Goal: Transaction & Acquisition: Obtain resource

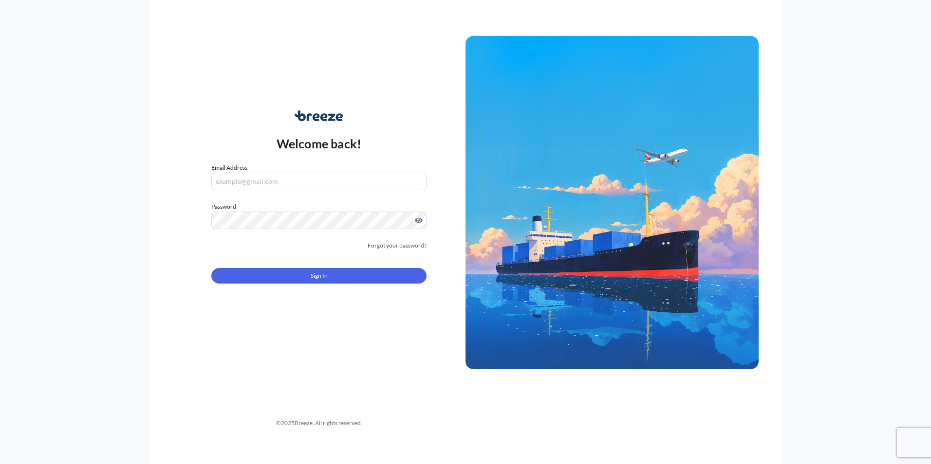
click at [260, 177] on input "Email Address" at bounding box center [318, 182] width 215 height 18
type input "[PERSON_NAME][EMAIL_ADDRESS][DOMAIN_NAME]"
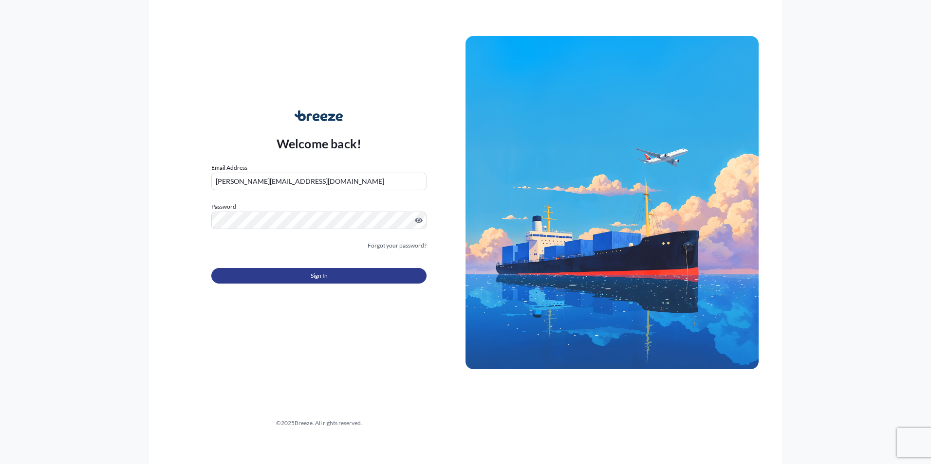
click at [296, 269] on button "Sign In" at bounding box center [318, 276] width 215 height 16
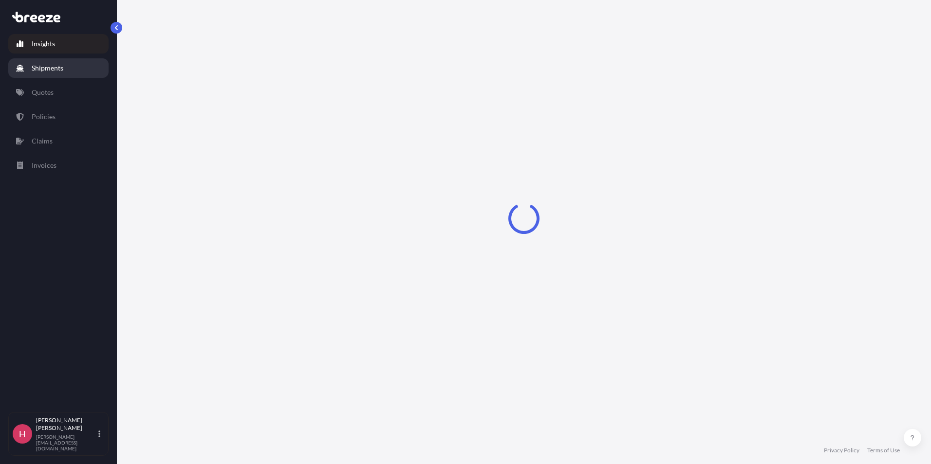
select select "2025"
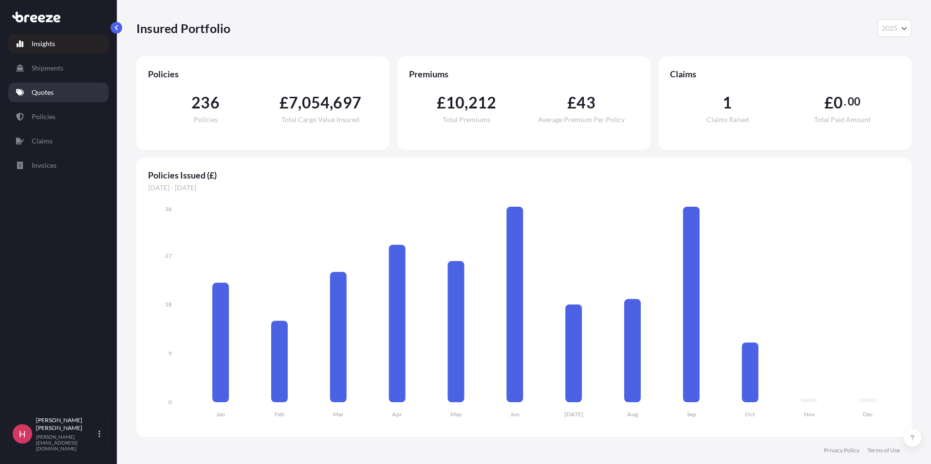
click at [52, 93] on p "Quotes" at bounding box center [43, 93] width 22 height 10
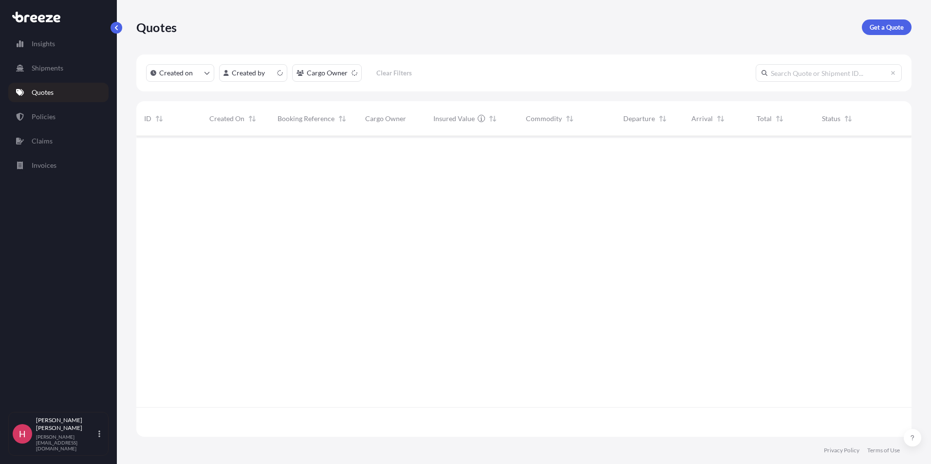
scroll to position [299, 768]
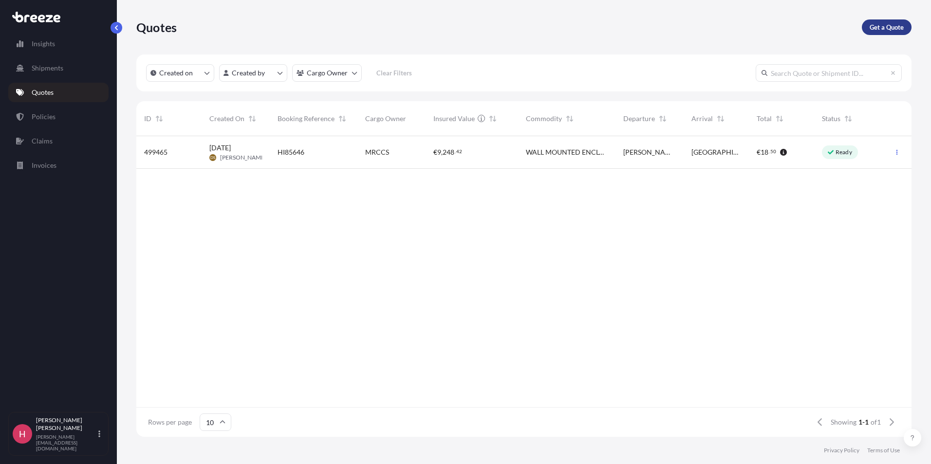
click at [871, 28] on p "Get a Quote" at bounding box center [887, 27] width 34 height 10
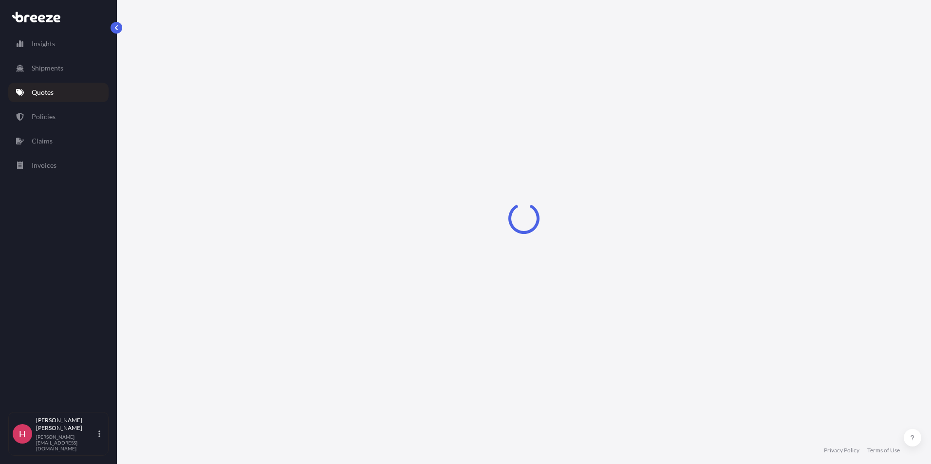
select select "Sea"
select select "1"
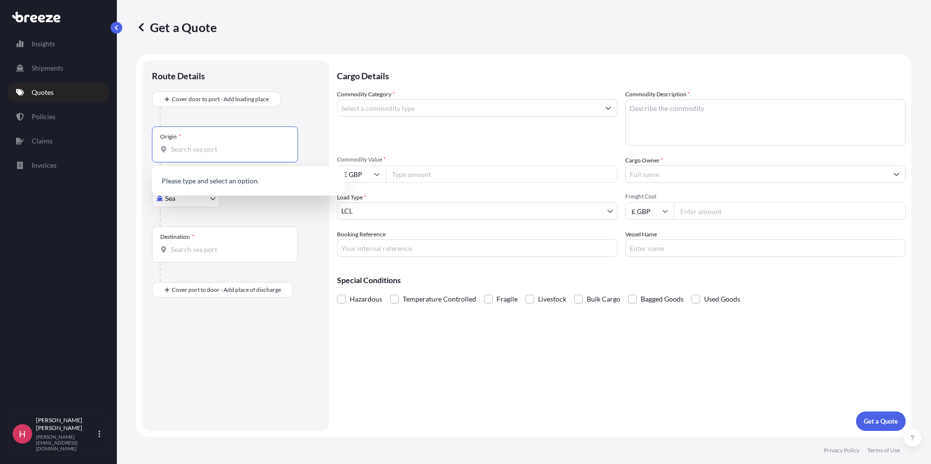
click at [231, 150] on input "Origin *" at bounding box center [228, 150] width 115 height 10
type input "[GEOGRAPHIC_DATA]"
click at [184, 201] on body "8 options available. 0 options available. Insights Shipments Quotes Policies Cl…" at bounding box center [465, 232] width 931 height 464
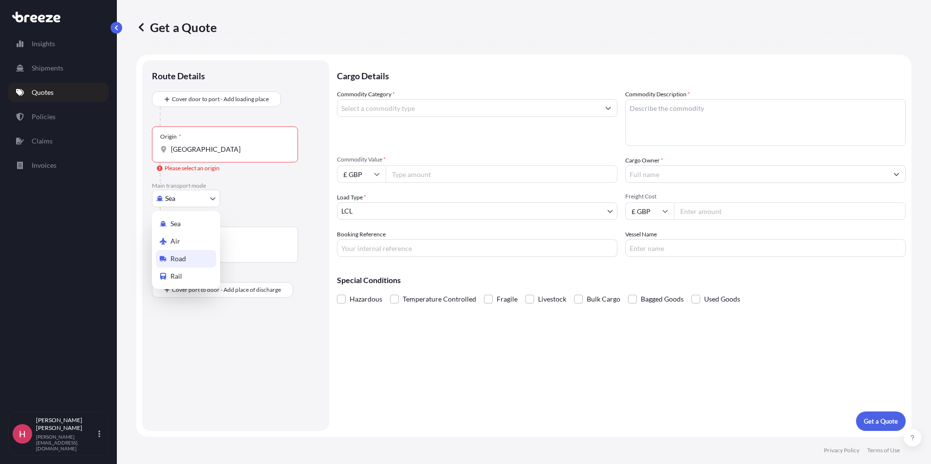
click at [181, 262] on span "Road" at bounding box center [178, 259] width 16 height 10
select select "Road"
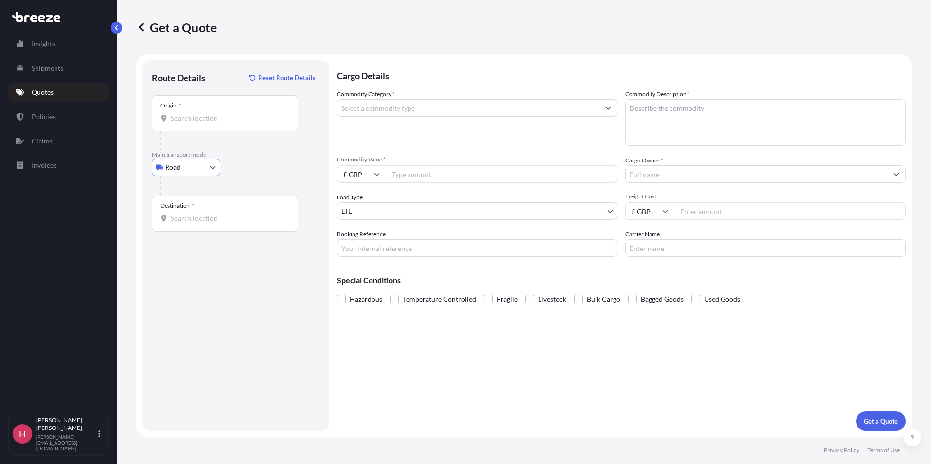
click at [178, 115] on input "Origin *" at bounding box center [228, 118] width 115 height 10
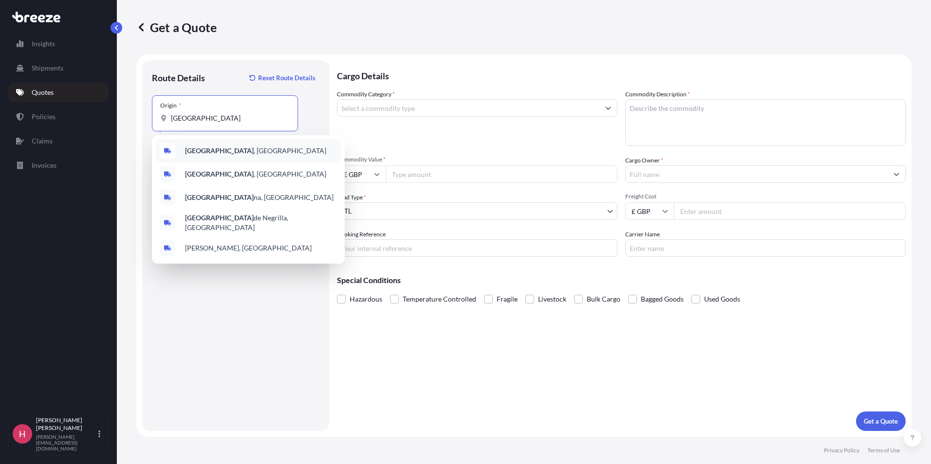
click at [196, 156] on div "[GEOGRAPHIC_DATA] , [GEOGRAPHIC_DATA]" at bounding box center [248, 150] width 185 height 23
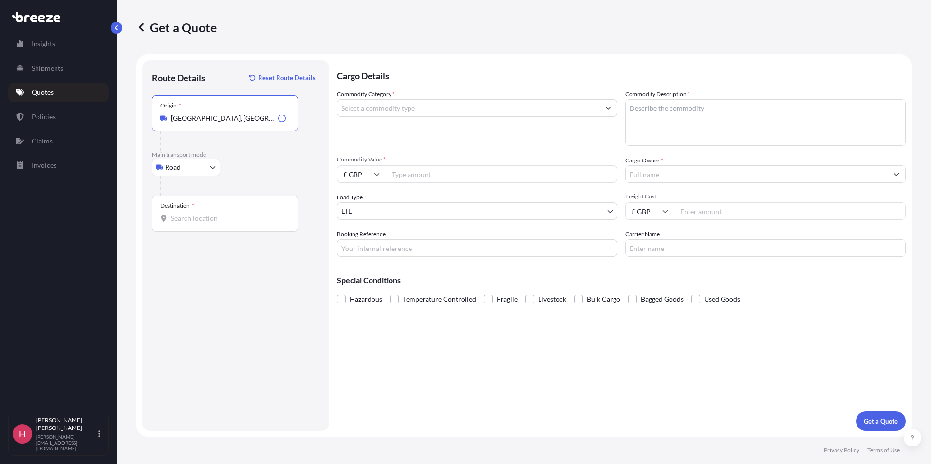
type input "[GEOGRAPHIC_DATA], [GEOGRAPHIC_DATA]"
click at [183, 208] on div "Destination *" at bounding box center [177, 206] width 34 height 8
click at [183, 214] on input "Destination *" at bounding box center [228, 219] width 115 height 10
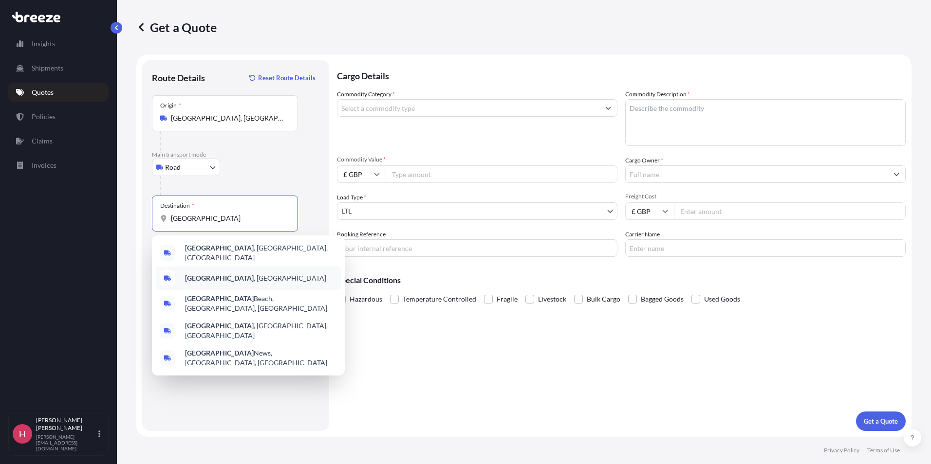
click at [226, 278] on div "[GEOGRAPHIC_DATA] , [GEOGRAPHIC_DATA]" at bounding box center [248, 278] width 185 height 23
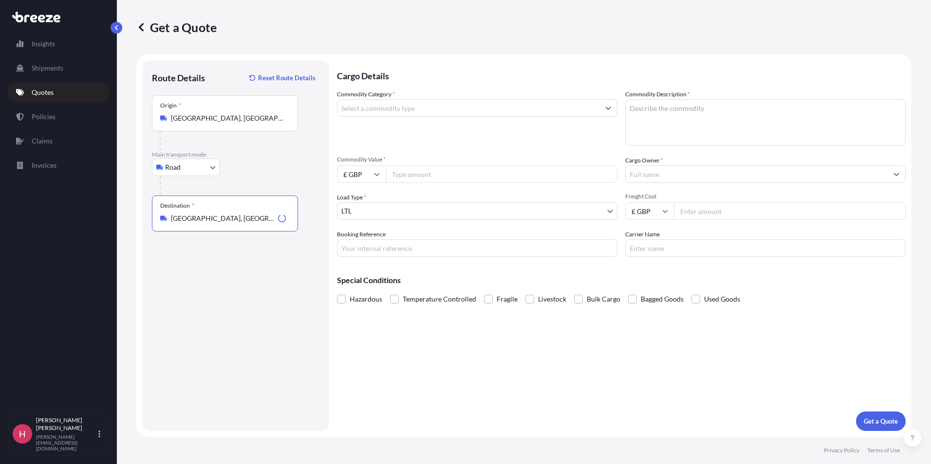
type input "[GEOGRAPHIC_DATA], [GEOGRAPHIC_DATA]"
click at [385, 107] on input "Commodity Category *" at bounding box center [468, 108] width 262 height 18
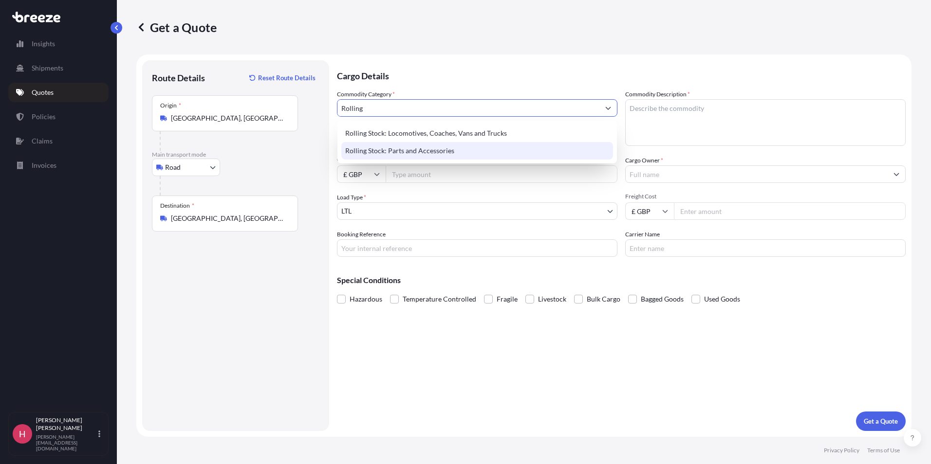
click at [424, 150] on div "Rolling Stock: Parts and Accessories" at bounding box center [477, 151] width 272 height 18
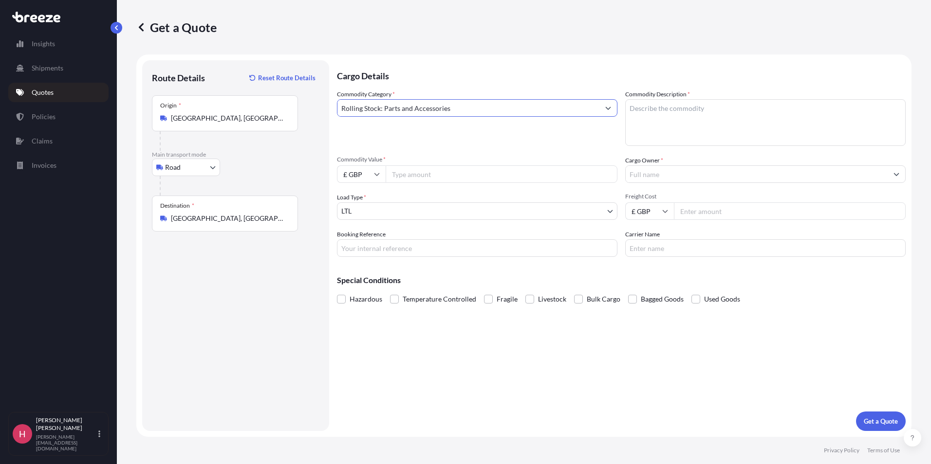
type input "Rolling Stock: Parts and Accessories"
click at [654, 111] on textarea "Commodity Description *" at bounding box center [765, 122] width 280 height 47
click at [591, 166] on input "Commodity Value *" at bounding box center [502, 175] width 232 height 18
click at [680, 120] on textarea "Commodity Description *" at bounding box center [765, 122] width 280 height 47
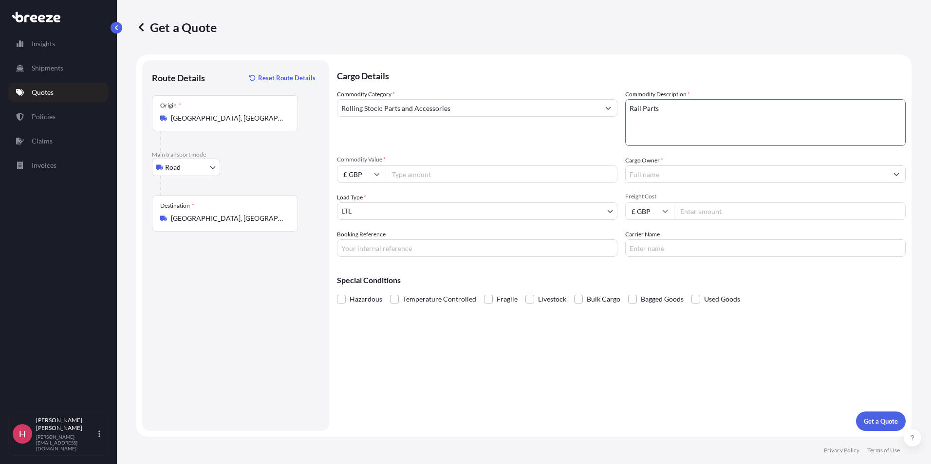
type textarea "Rail Parts"
click at [383, 172] on input "£ GBP" at bounding box center [361, 175] width 49 height 18
click at [424, 174] on input "Commodity Value *" at bounding box center [502, 175] width 232 height 18
click at [374, 175] on icon at bounding box center [377, 174] width 6 height 6
click at [359, 204] on div "€ EUR" at bounding box center [361, 201] width 41 height 19
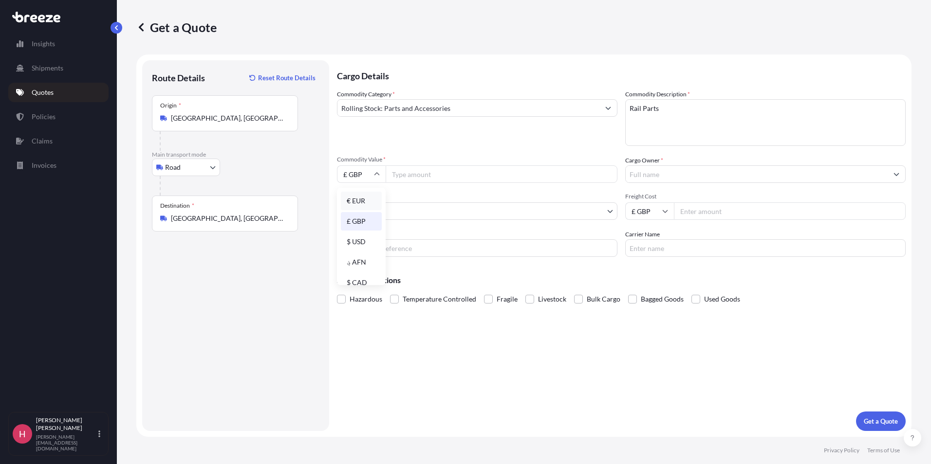
type input "€ EUR"
click at [410, 182] on input "Commodity Value *" at bounding box center [502, 175] width 232 height 18
type input "1977.36"
click at [633, 177] on input "Cargo Owner *" at bounding box center [757, 175] width 262 height 18
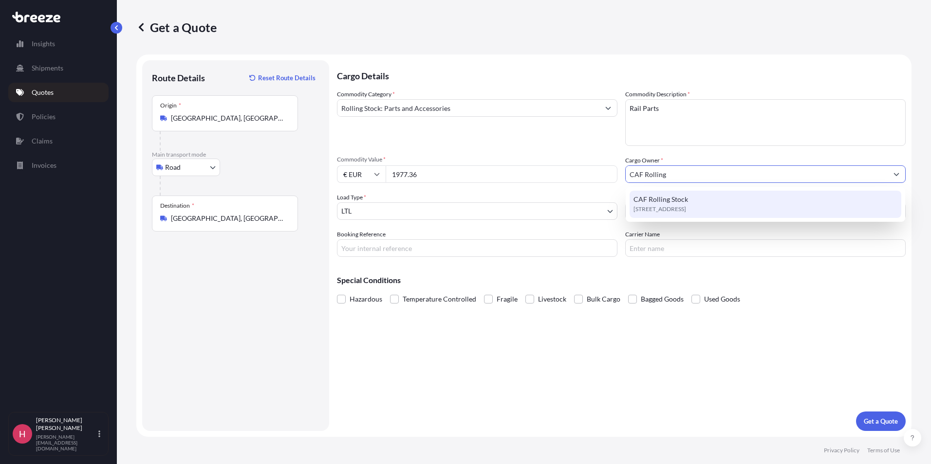
click at [685, 198] on span "CAF Rolling Stock" at bounding box center [660, 200] width 55 height 10
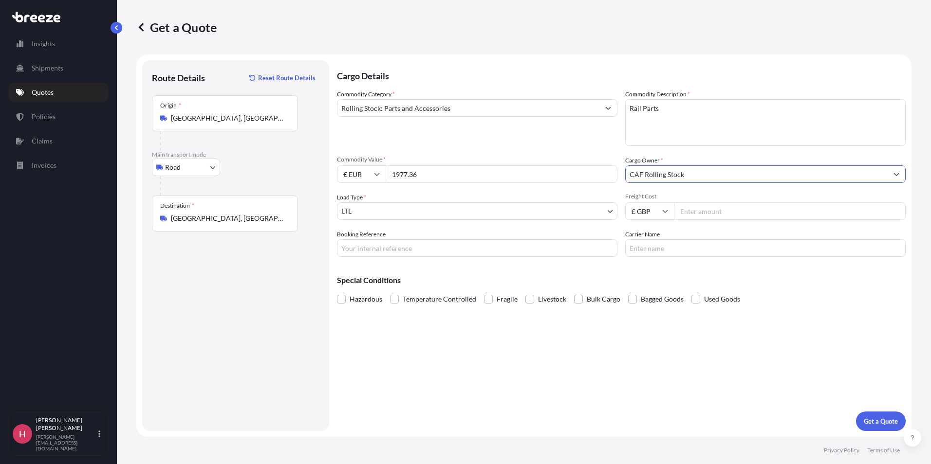
type input "CAF Rolling Stock"
click at [375, 248] on input "Booking Reference" at bounding box center [477, 249] width 280 height 18
type input "HI86111"
click at [677, 247] on input "Carrier Name" at bounding box center [765, 249] width 280 height 18
type input "Trans Europe"
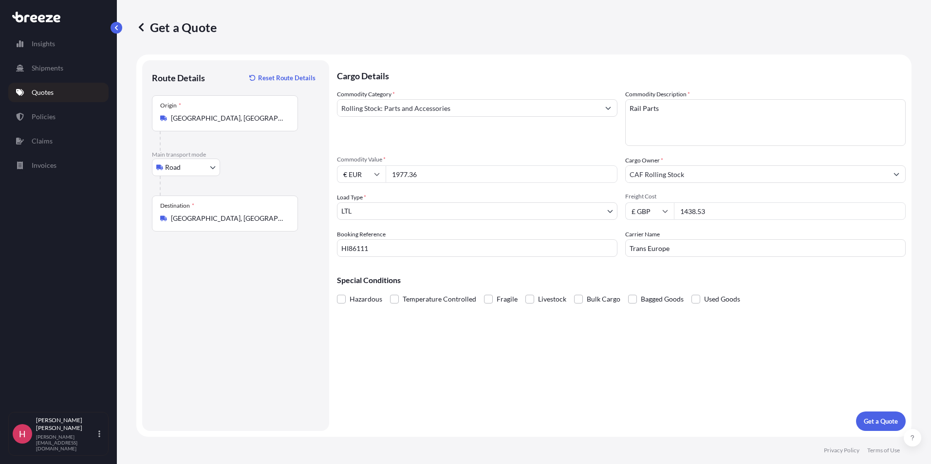
drag, startPoint x: 735, startPoint y: 214, endPoint x: 601, endPoint y: 212, distance: 133.9
click at [601, 212] on div "Commodity Category * Rolling Stock: Parts and Accessories Commodity Description…" at bounding box center [621, 173] width 569 height 167
click at [656, 214] on input "£ GBP" at bounding box center [649, 212] width 49 height 18
click at [724, 220] on input "1977.36" at bounding box center [790, 212] width 232 height 18
drag, startPoint x: 668, startPoint y: 211, endPoint x: 652, endPoint y: 212, distance: 16.1
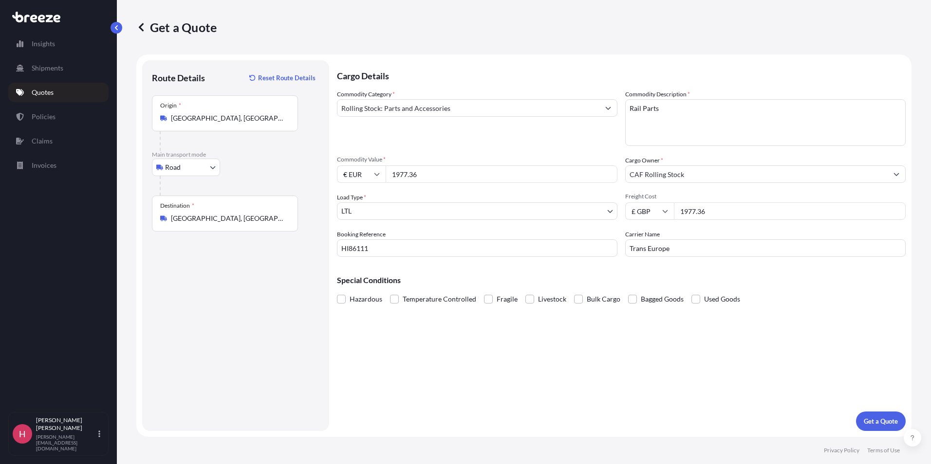
click at [652, 212] on div "£ GBP 1977.36" at bounding box center [765, 212] width 280 height 18
type input "1318.18"
click at [891, 420] on p "Get a Quote" at bounding box center [881, 422] width 34 height 10
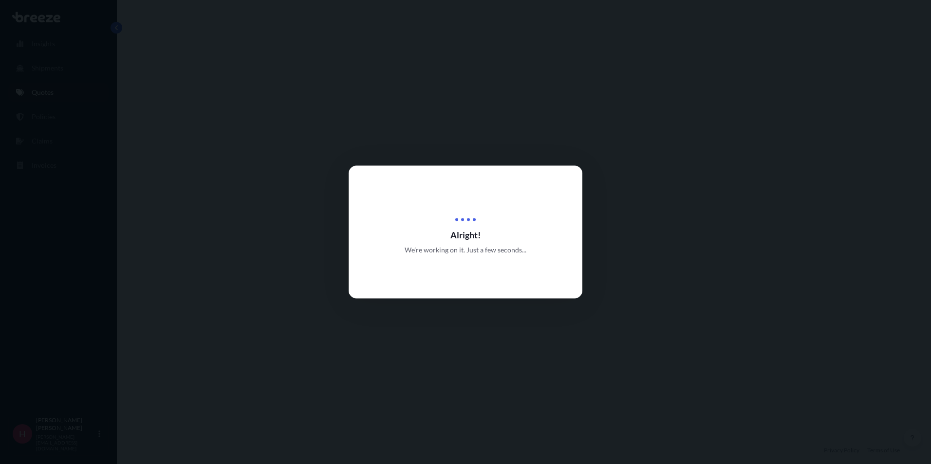
select select "Road"
select select "1"
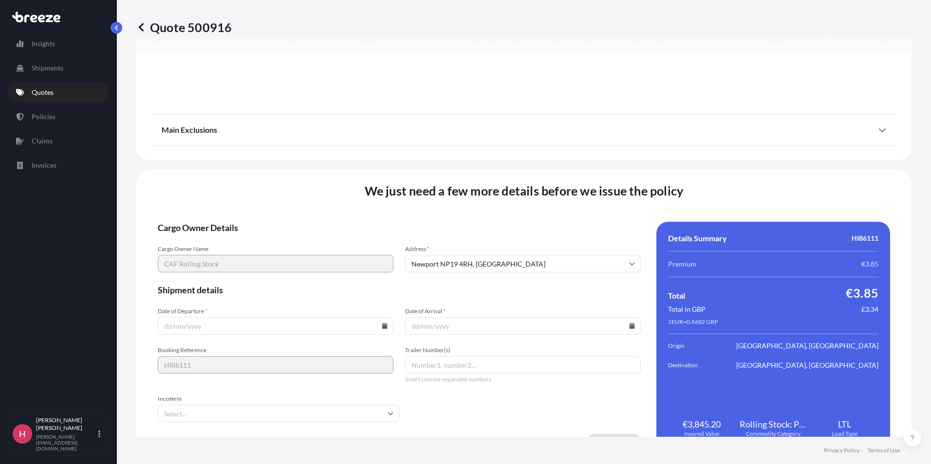
scroll to position [1081, 0]
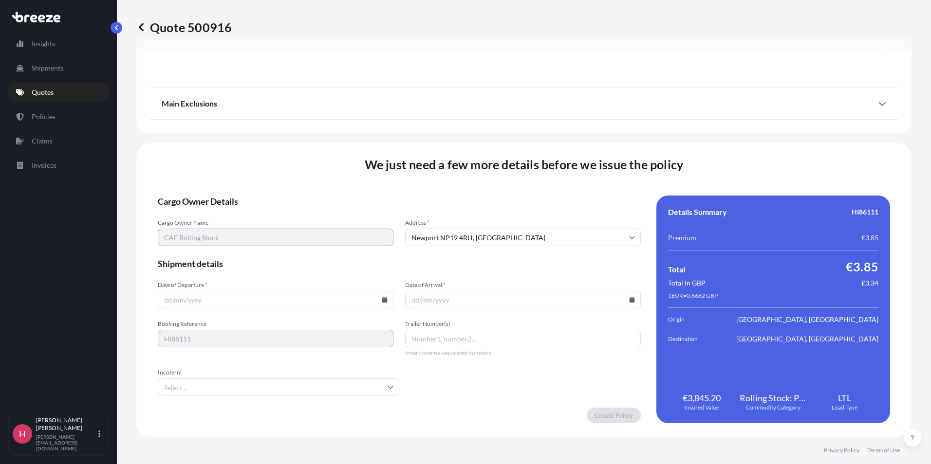
click at [169, 296] on input "Date of Departure *" at bounding box center [276, 300] width 236 height 18
type input "[DATE]"
click at [303, 382] on input "Incoterm" at bounding box center [278, 388] width 241 height 18
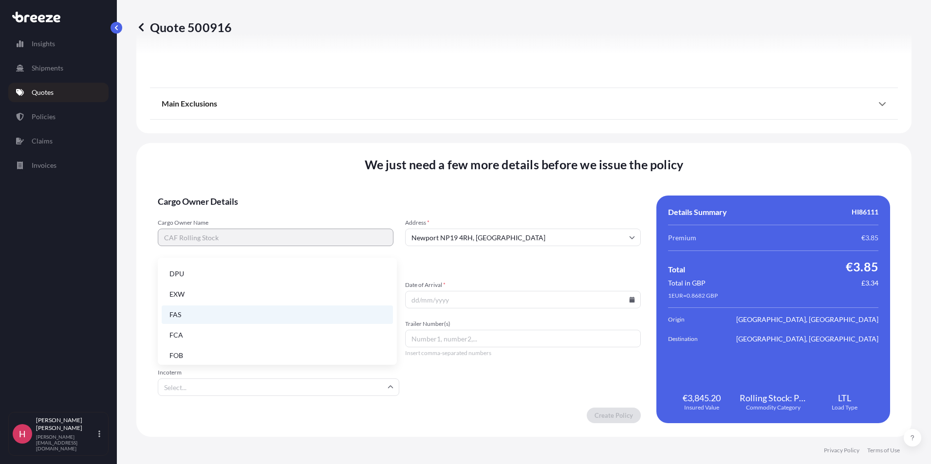
scroll to position [124, 0]
click at [183, 337] on li "FCA" at bounding box center [277, 331] width 231 height 19
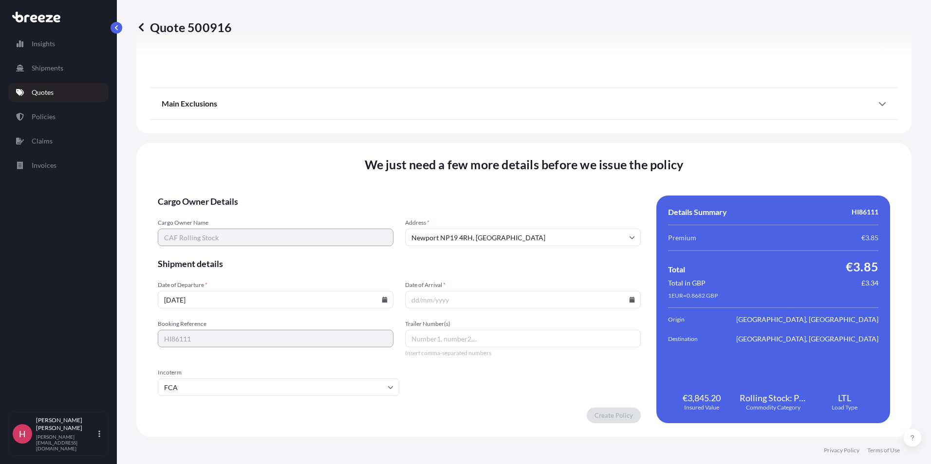
click at [429, 299] on input "Date of Arrival *" at bounding box center [523, 300] width 236 height 18
click at [411, 298] on input "Date of Arrival *" at bounding box center [523, 300] width 236 height 18
type input "[DATE]"
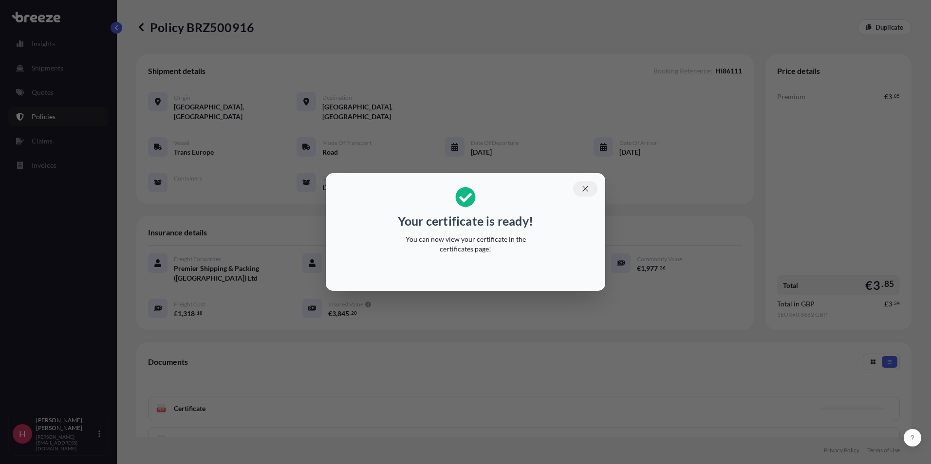
click at [581, 185] on icon "button" at bounding box center [585, 189] width 9 height 9
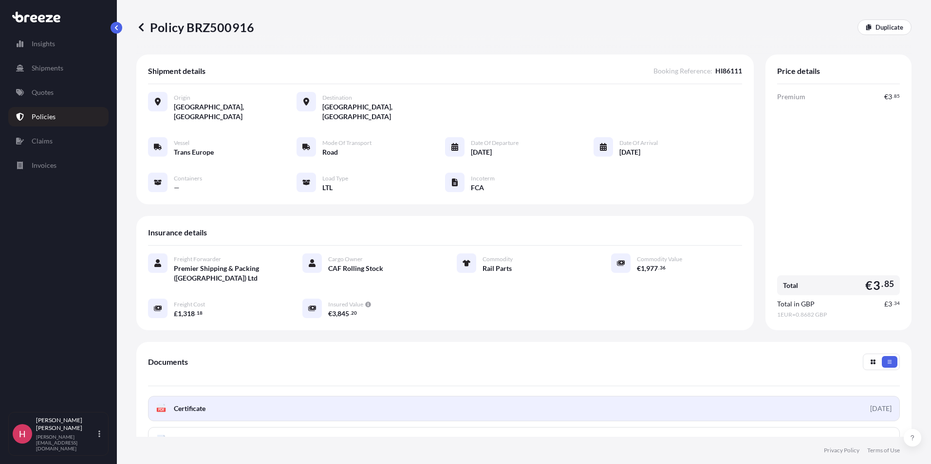
click at [572, 406] on link "PDF Certificate [DATE]" at bounding box center [524, 408] width 752 height 25
